Goal: Task Accomplishment & Management: Use online tool/utility

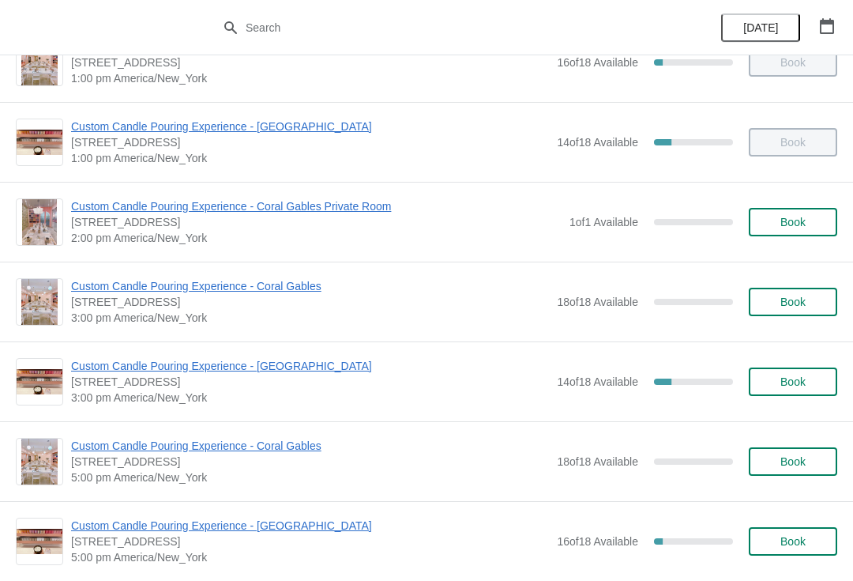
scroll to position [356, 0]
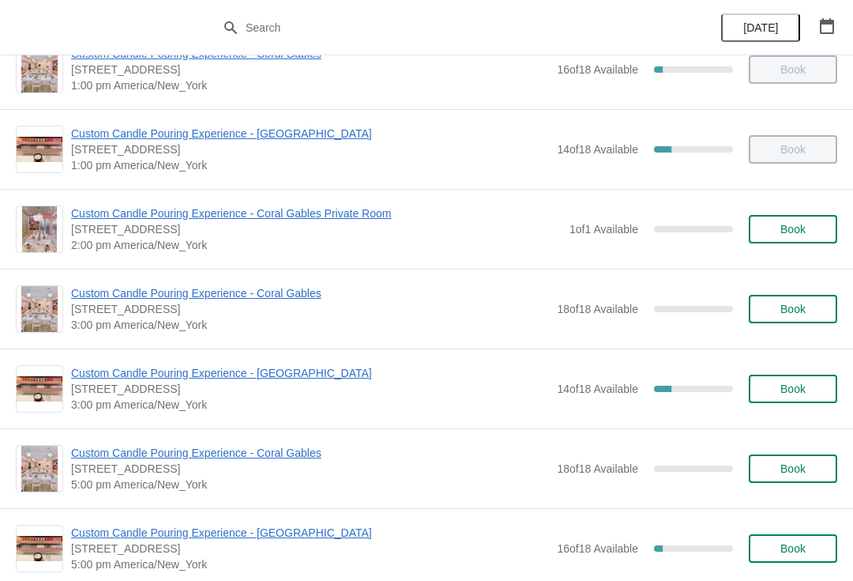
click at [160, 369] on span "Custom Candle Pouring Experience - [GEOGRAPHIC_DATA]" at bounding box center [310, 373] width 478 height 16
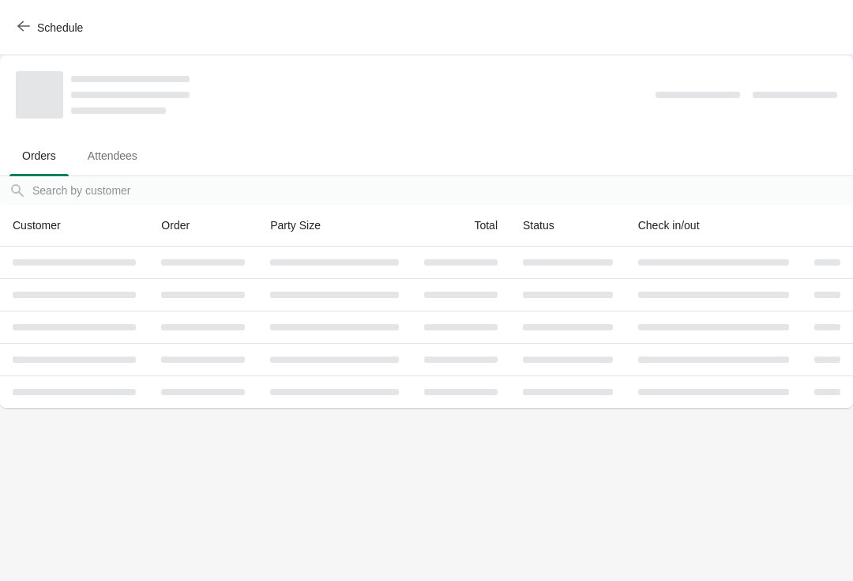
scroll to position [0, 0]
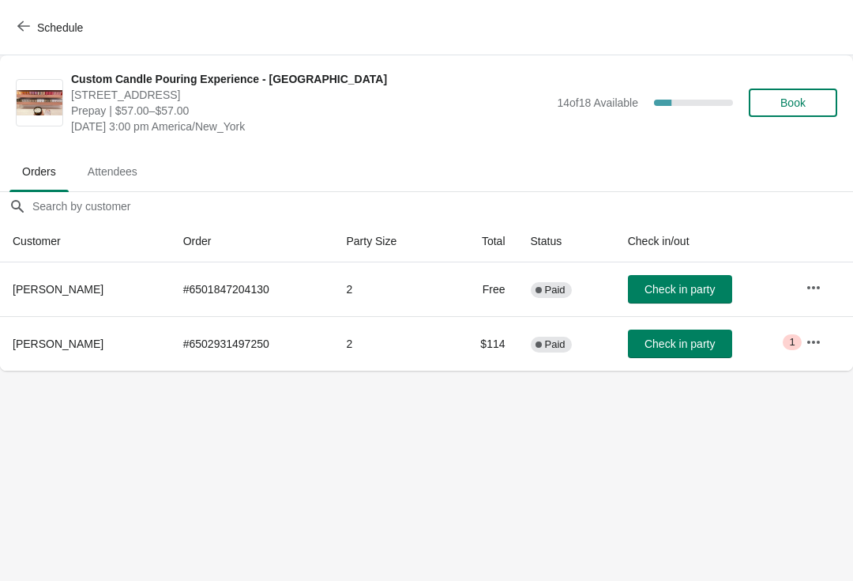
click at [818, 108] on span "Book" at bounding box center [793, 102] width 60 height 13
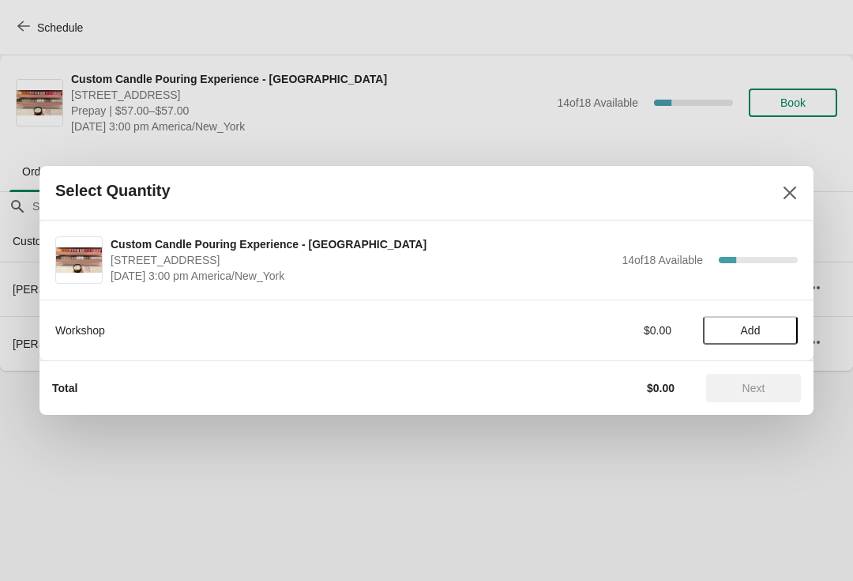
click at [756, 337] on span "Add" at bounding box center [751, 330] width 20 height 13
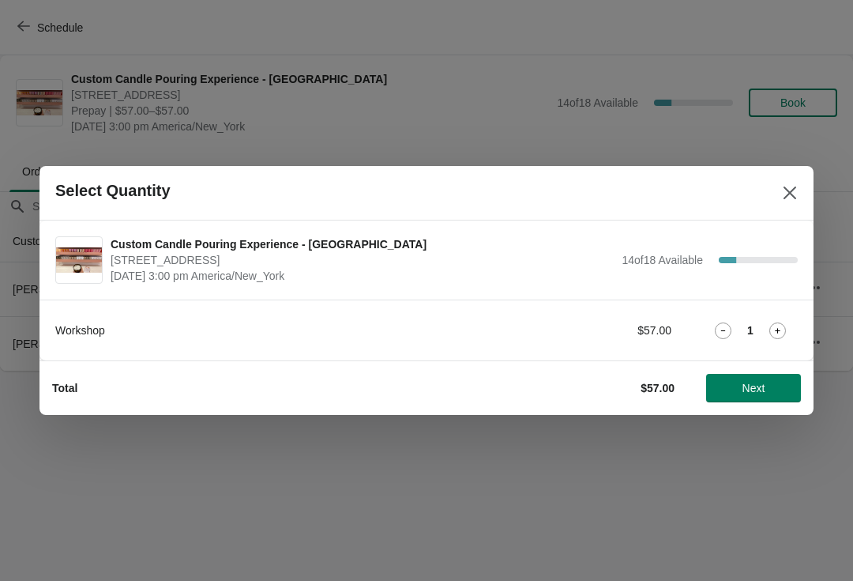
click at [781, 329] on icon at bounding box center [778, 330] width 17 height 17
click at [758, 395] on button "Next" at bounding box center [753, 388] width 95 height 28
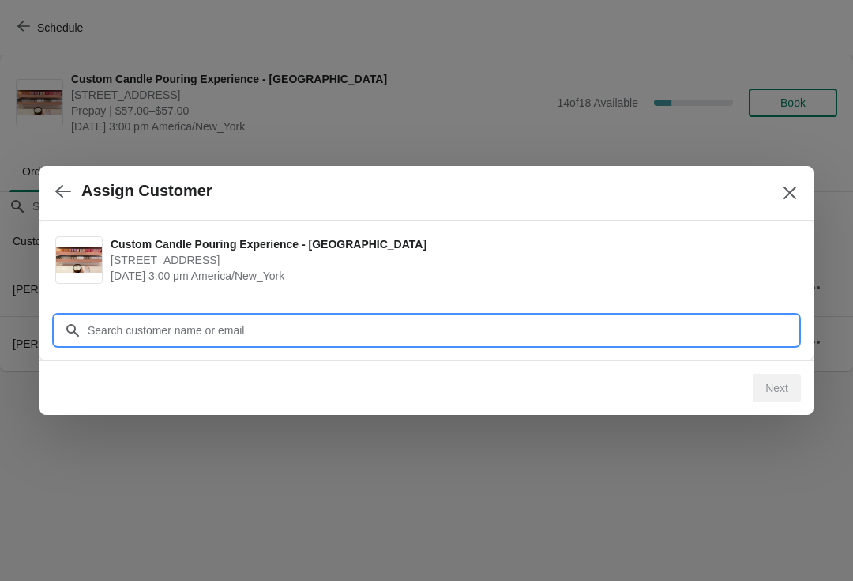
click at [287, 327] on input "Customer" at bounding box center [442, 330] width 711 height 28
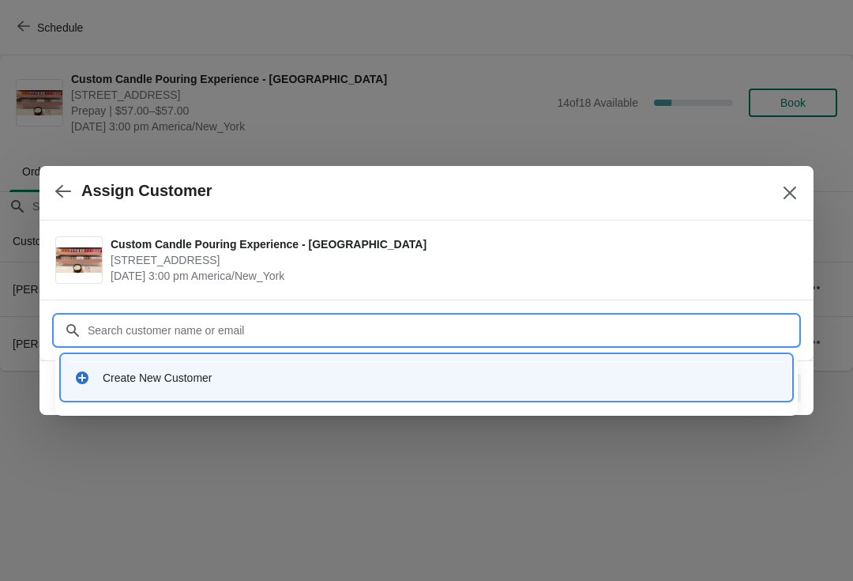
click at [213, 377] on div "Create New Customer" at bounding box center [441, 378] width 676 height 16
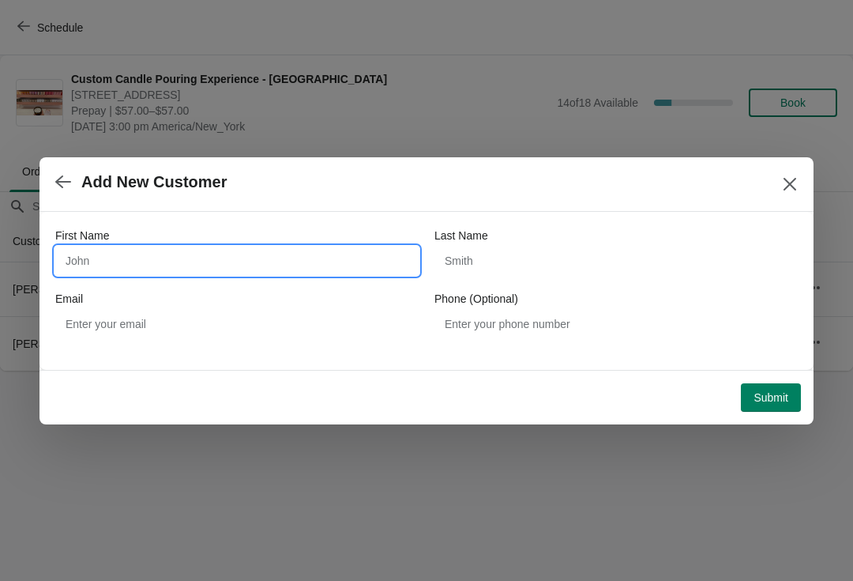
click at [211, 248] on input "First Name" at bounding box center [236, 261] width 363 height 28
type input "Mutumba"
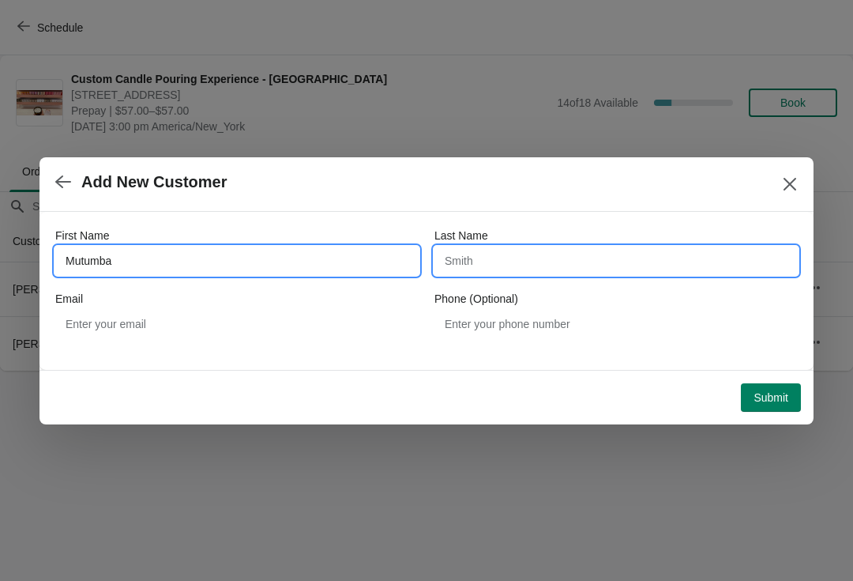
click at [598, 265] on input "Last Name" at bounding box center [616, 261] width 363 height 28
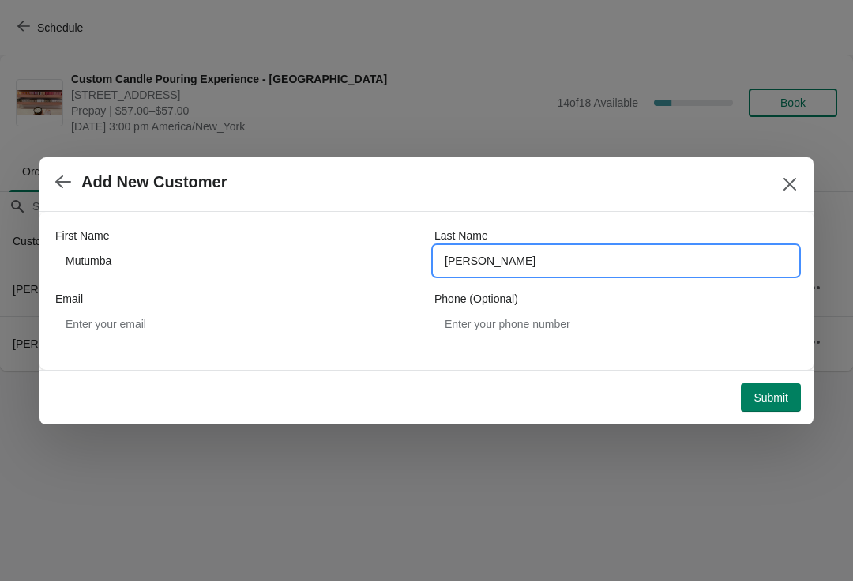
type input "[PERSON_NAME]"
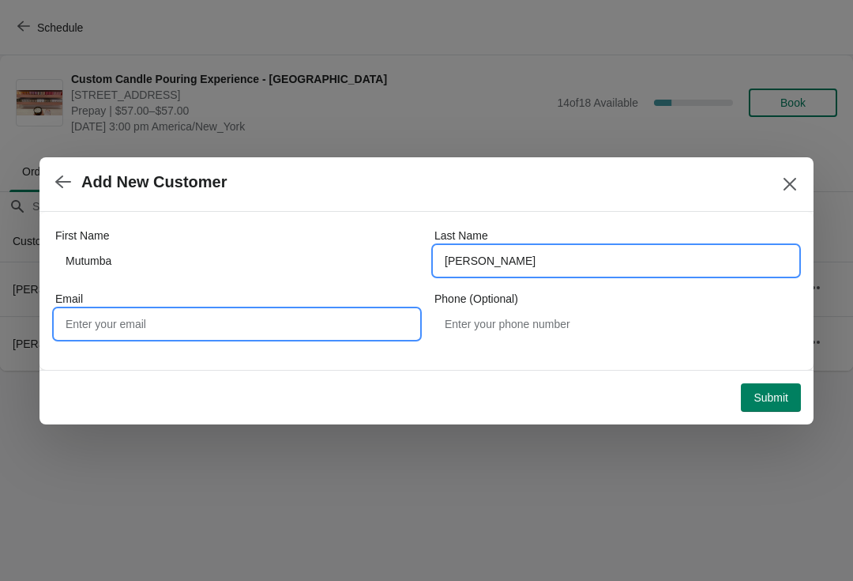
click at [254, 332] on input "Email" at bounding box center [236, 324] width 363 height 28
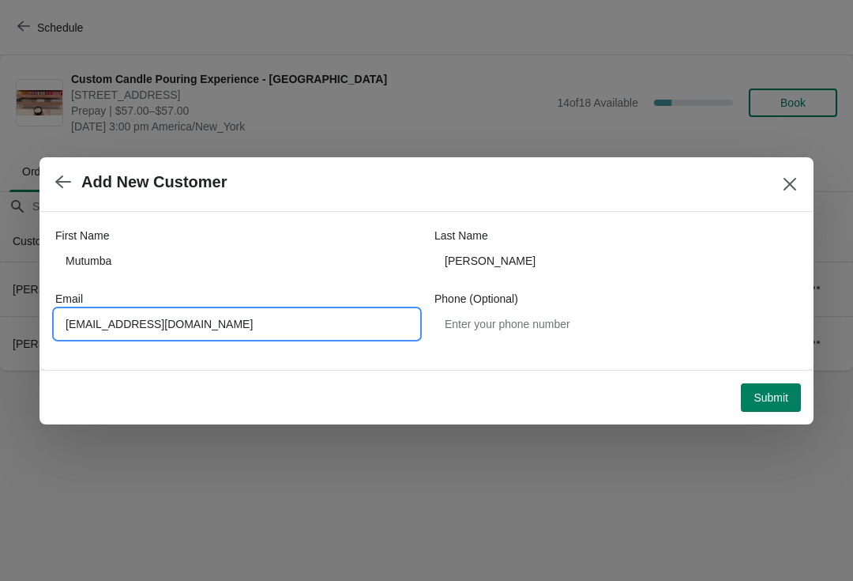
type input "[EMAIL_ADDRESS][DOMAIN_NAME]"
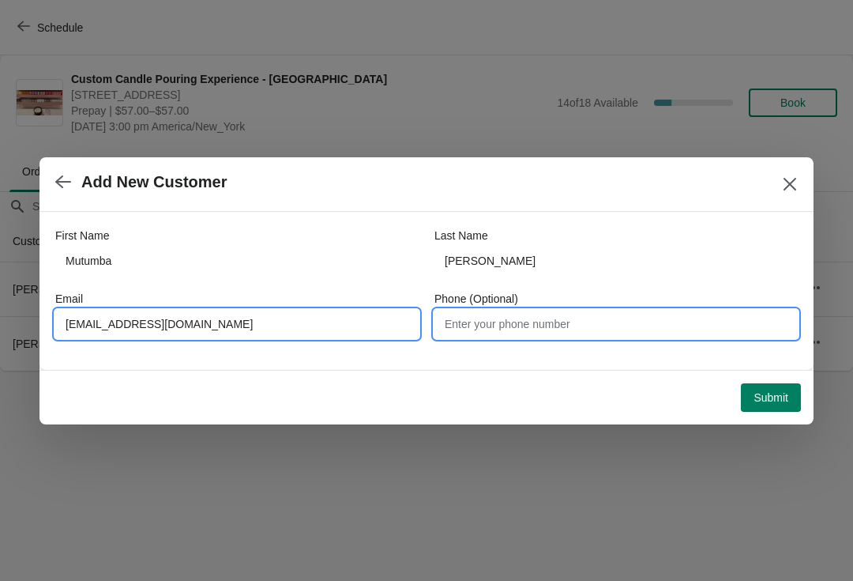
click at [582, 326] on input "Phone (Optional)" at bounding box center [616, 324] width 363 height 28
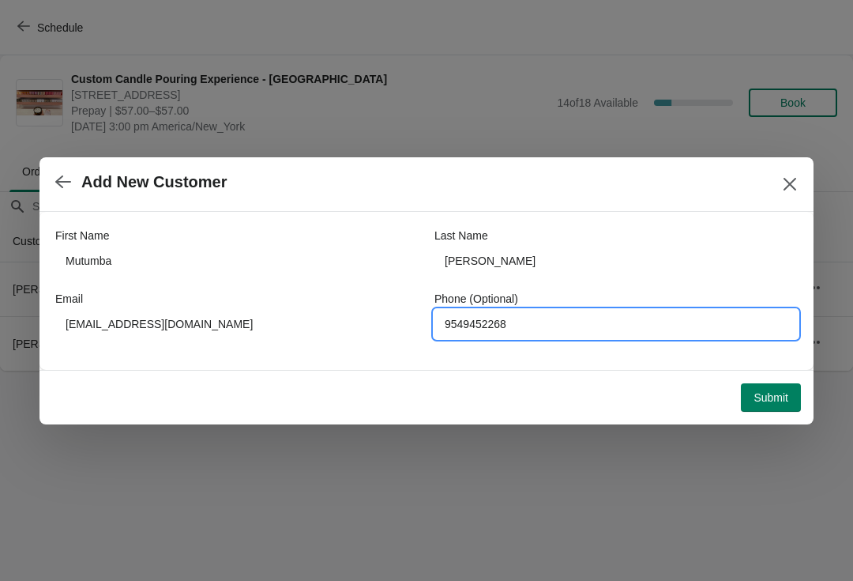
type input "9549452268"
click at [780, 396] on span "Submit" at bounding box center [771, 397] width 35 height 13
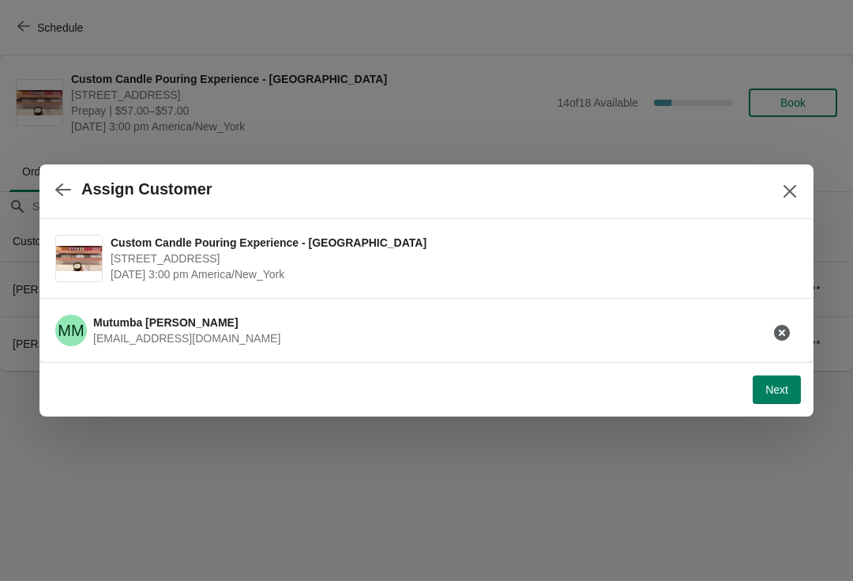
click at [779, 390] on span "Next" at bounding box center [777, 389] width 23 height 13
select select "Friend"
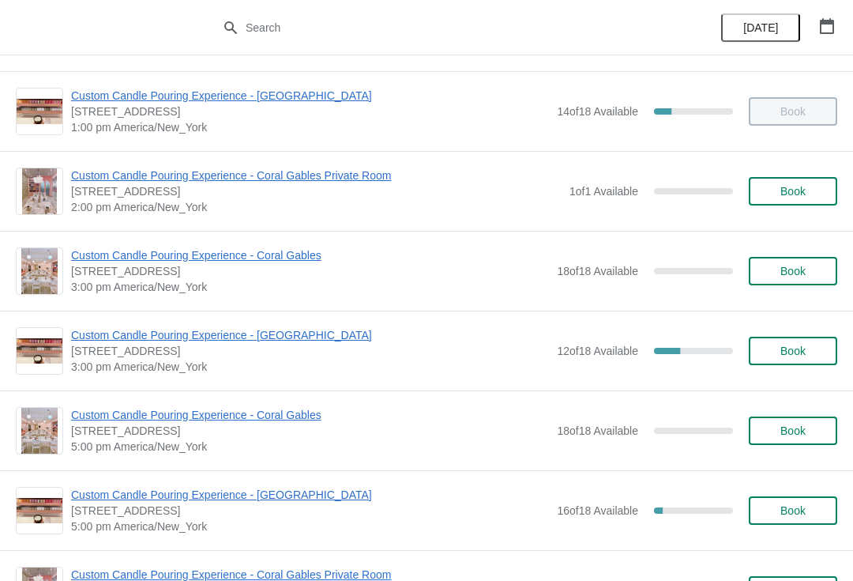
scroll to position [400, 0]
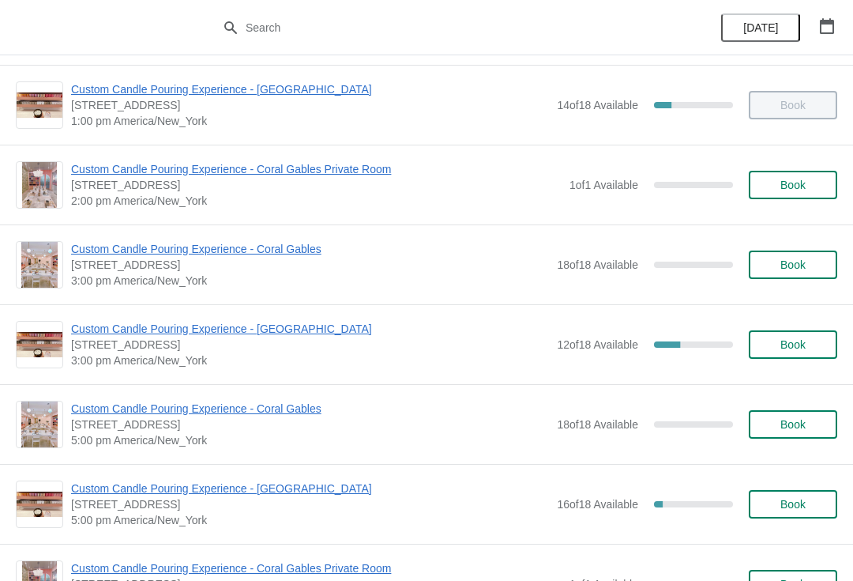
click at [258, 327] on span "Custom Candle Pouring Experience - [GEOGRAPHIC_DATA]" at bounding box center [310, 329] width 478 height 16
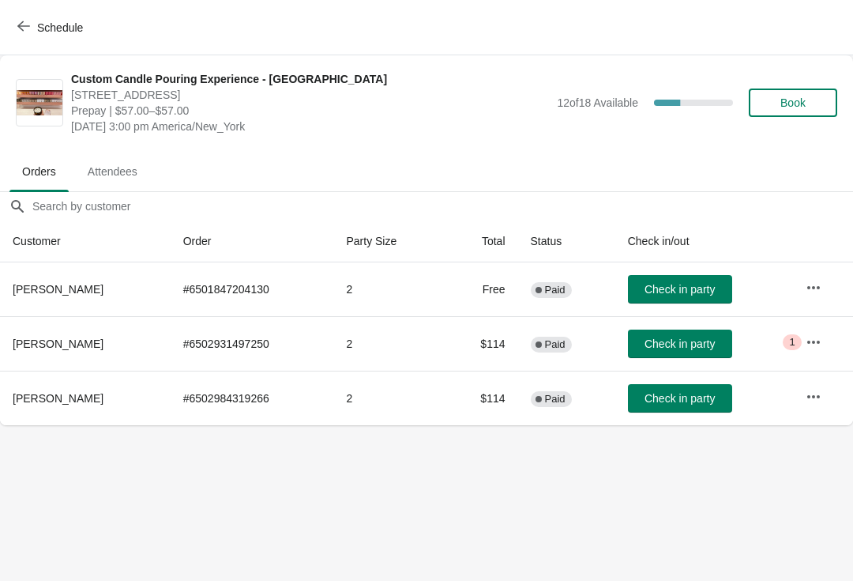
click at [695, 394] on span "Check in party" at bounding box center [680, 398] width 70 height 13
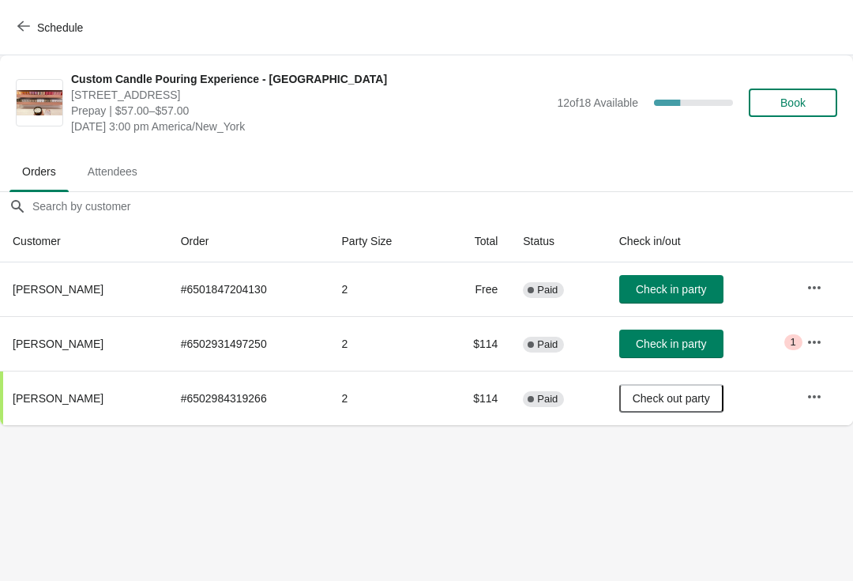
copy span "[PERSON_NAME]"
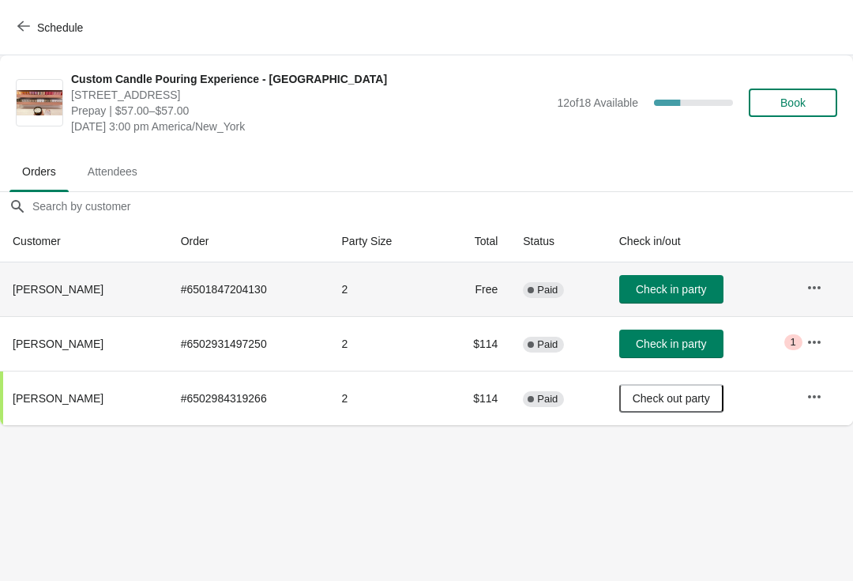
click at [70, 289] on span "[PERSON_NAME]" at bounding box center [58, 289] width 91 height 13
copy span "[PERSON_NAME]"
click at [692, 288] on span "Check in party" at bounding box center [671, 289] width 70 height 13
click at [674, 356] on button "Check in party" at bounding box center [671, 343] width 104 height 28
